Goal: Check status

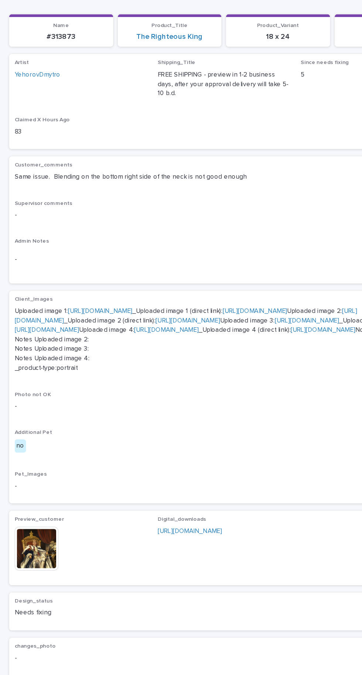
scroll to position [160, 0]
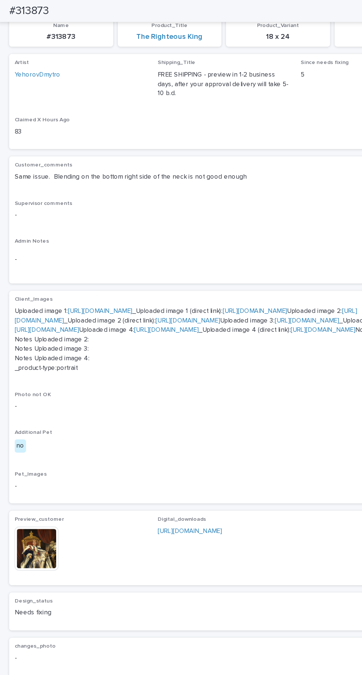
click at [33, 461] on img at bounding box center [29, 443] width 35 height 35
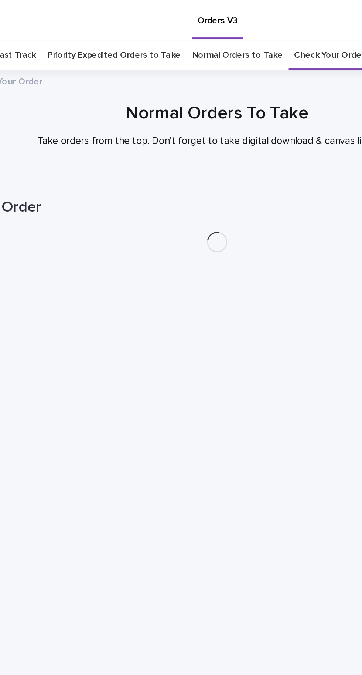
scroll to position [23, 0]
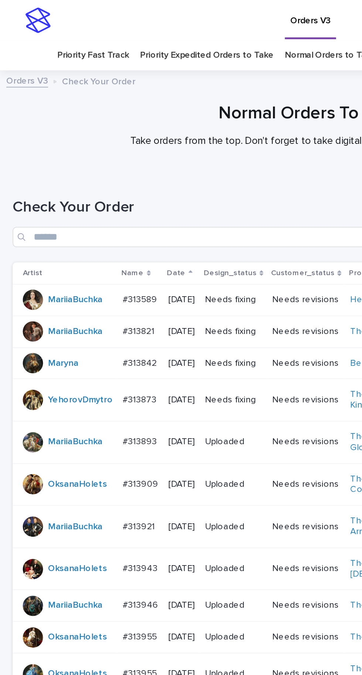
click at [87, 166] on td "#313589 #313589" at bounding box center [82, 175] width 27 height 18
click at [78, 184] on td "#313821 #313821" at bounding box center [82, 193] width 27 height 18
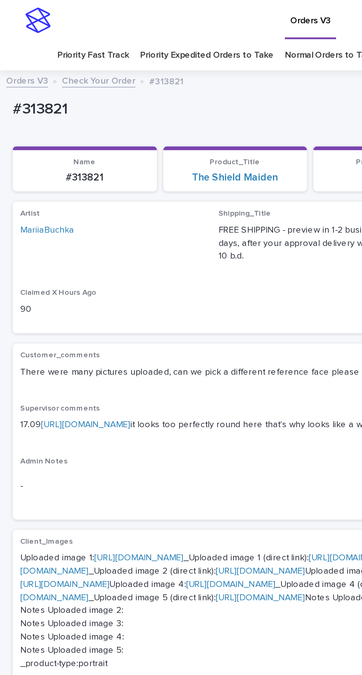
click at [65, 245] on link "https://prnt.sc/hqjnKShZD_1U" at bounding box center [50, 247] width 52 height 5
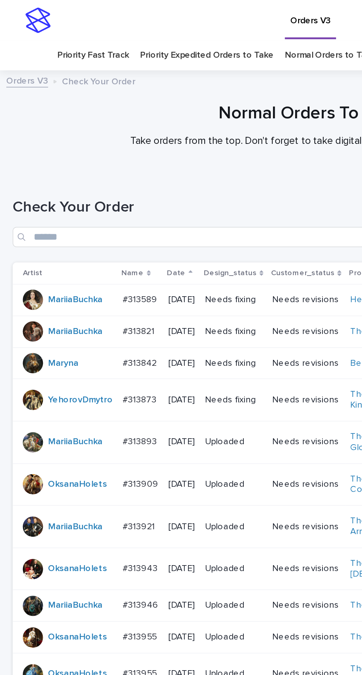
click at [81, 206] on div "#313842 #313842" at bounding box center [82, 212] width 21 height 12
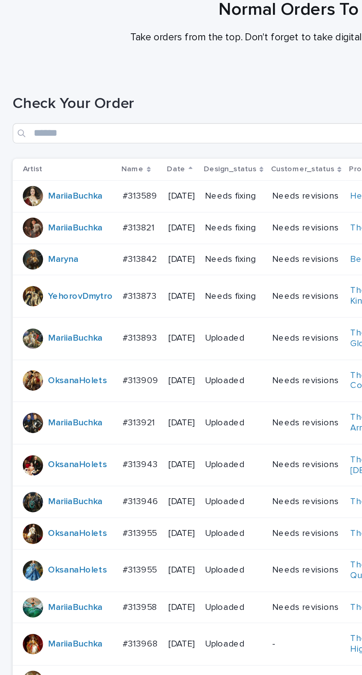
click at [82, 349] on p "#313946" at bounding box center [83, 353] width 22 height 8
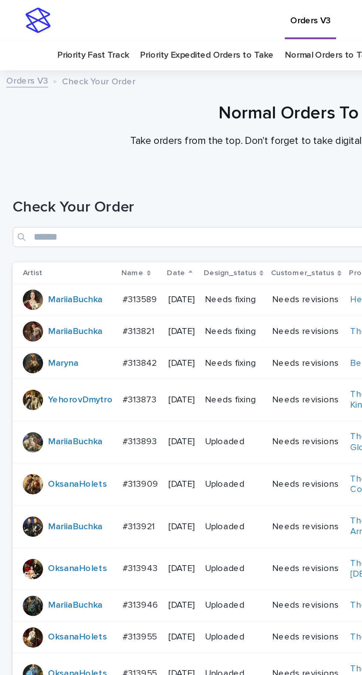
click at [78, 253] on p "#313893" at bounding box center [82, 257] width 21 height 8
click at [88, 203] on td "#313842 #313842" at bounding box center [82, 212] width 27 height 18
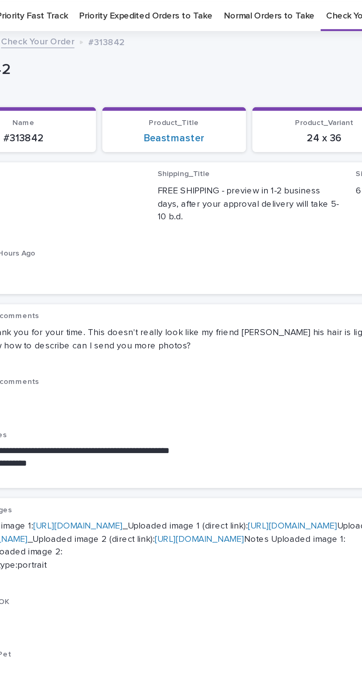
scroll to position [23, 0]
